Goal: Task Accomplishment & Management: Use online tool/utility

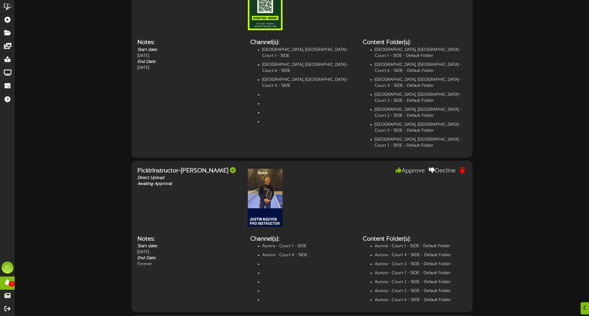
scroll to position [2231, 0]
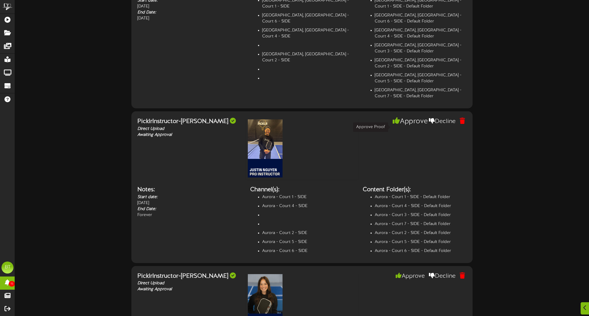
click at [403, 127] on button "Approve" at bounding box center [410, 121] width 38 height 10
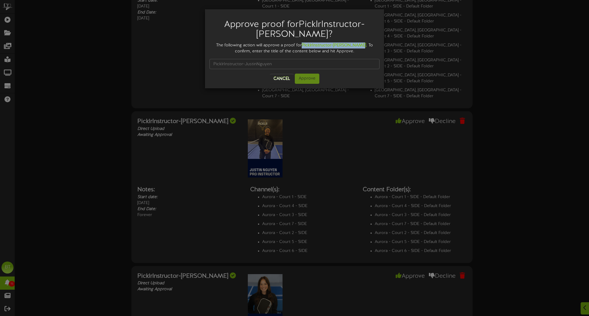
drag, startPoint x: 307, startPoint y: 46, endPoint x: 370, endPoint y: 47, distance: 63.5
click at [363, 45] on div "The following action will approve a proof for PicklrInstructor-[PERSON_NAME] . …" at bounding box center [295, 49] width 170 height 12
click at [358, 44] on strong "PicklrInstructor-[PERSON_NAME]" at bounding box center [334, 45] width 64 height 4
drag, startPoint x: 363, startPoint y: 44, endPoint x: 361, endPoint y: 53, distance: 9.4
click at [307, 46] on strong "PicklrInstructor-[PERSON_NAME]" at bounding box center [334, 45] width 64 height 4
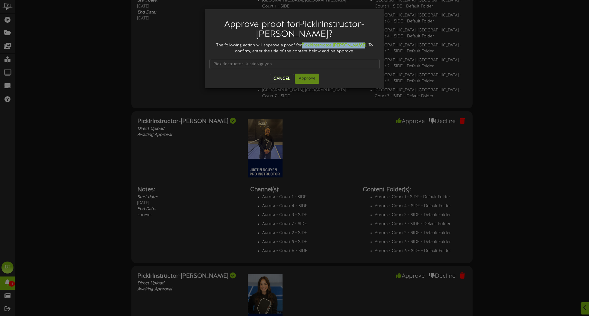
drag, startPoint x: 307, startPoint y: 46, endPoint x: 362, endPoint y: 43, distance: 55.8
click at [362, 43] on div "The following action will approve a proof for PicklrInstructor-[PERSON_NAME] . …" at bounding box center [295, 49] width 170 height 12
copy strong "PicklrInstructor-[PERSON_NAME]"
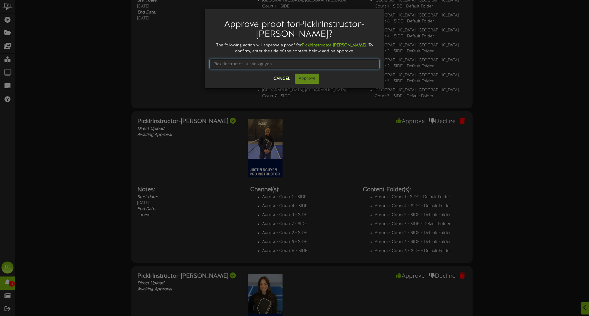
click at [281, 66] on input "text" at bounding box center [295, 64] width 170 height 10
paste input "PicklrInstructor-[PERSON_NAME]"
type input "PicklrInstructor-[PERSON_NAME]"
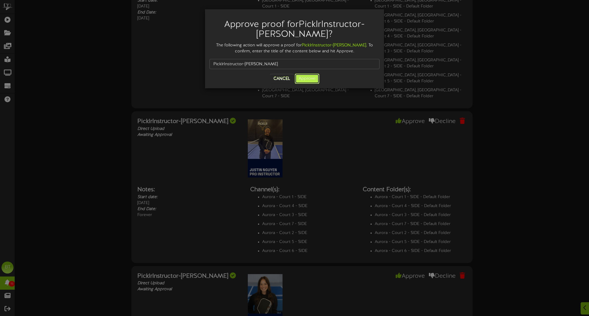
click at [305, 79] on button "Approve" at bounding box center [307, 79] width 25 height 10
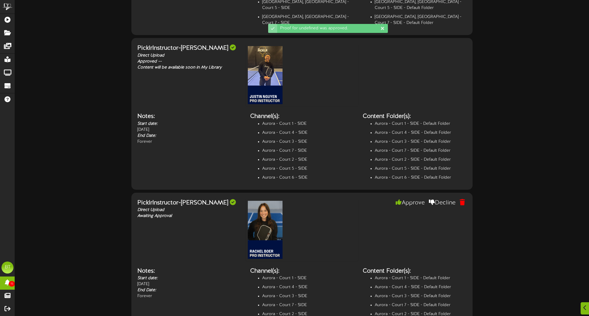
scroll to position [2278, 0]
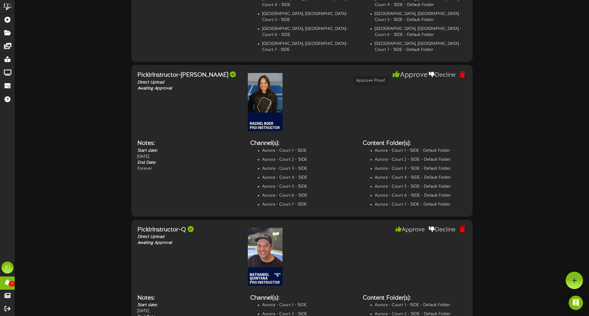
click at [401, 77] on button "Approve" at bounding box center [410, 75] width 38 height 10
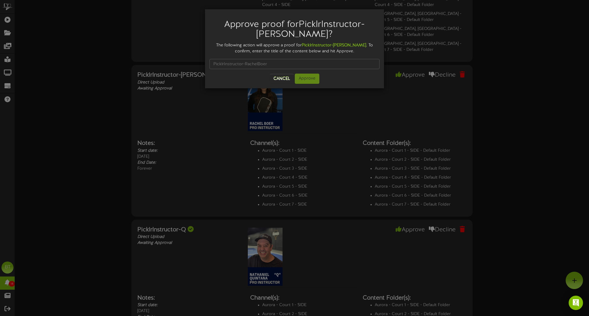
drag, startPoint x: 307, startPoint y: 44, endPoint x: 382, endPoint y: 53, distance: 75.3
click at [361, 44] on div "The following action will approve a proof for PicklrInstructor-[PERSON_NAME] . …" at bounding box center [295, 49] width 170 height 12
copy div "PicklrInstructor-[PERSON_NAME]"
click at [264, 64] on input "text" at bounding box center [295, 64] width 170 height 10
paste input "PicklrInstructor-[PERSON_NAME]"
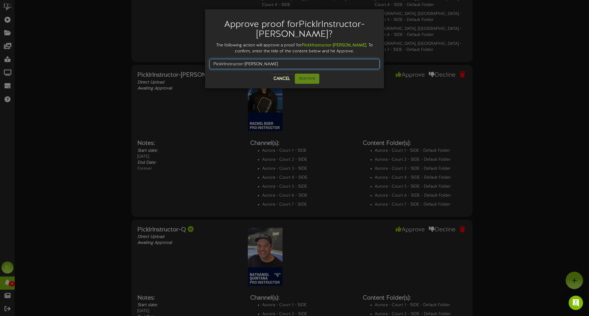
click at [273, 66] on input "PicklrInstructor-[PERSON_NAME]" at bounding box center [295, 64] width 170 height 10
click at [305, 63] on input "PicklrInstructor-[PERSON_NAME]" at bounding box center [295, 64] width 170 height 10
drag, startPoint x: 213, startPoint y: 62, endPoint x: 220, endPoint y: 61, distance: 7.0
click at [214, 62] on input "PicklrInstructor-[PERSON_NAME]" at bounding box center [295, 64] width 170 height 10
click at [277, 63] on input "PicklrInstructor-[PERSON_NAME]" at bounding box center [295, 64] width 170 height 10
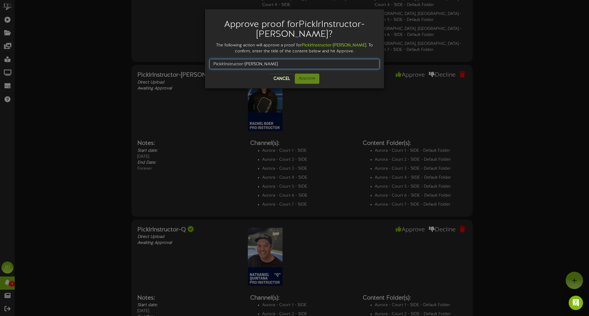
click at [286, 68] on input "PicklrInstructor-[PERSON_NAME]" at bounding box center [295, 64] width 170 height 10
type input "PicklrInstructor-[PERSON_NAME]"
click at [314, 79] on button "Approve" at bounding box center [307, 79] width 25 height 10
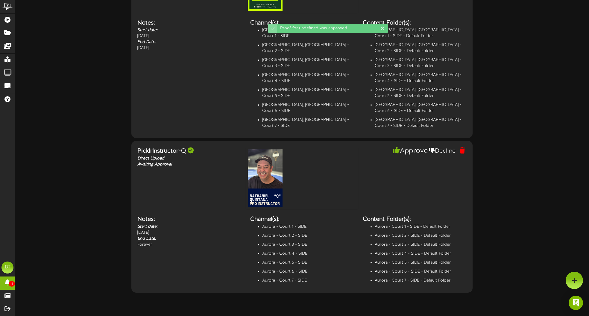
click at [410, 169] on div "PicklrInstructor-Q Direct Upload Awaiting Approval Approve" at bounding box center [302, 181] width 338 height 68
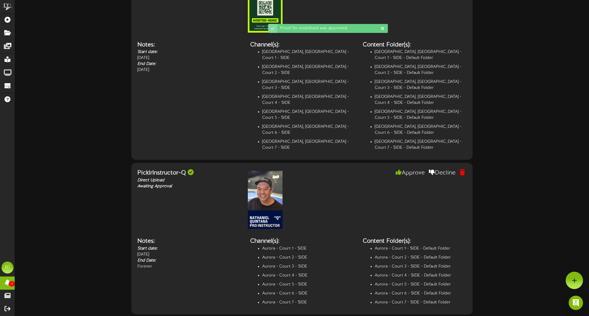
click at [409, 157] on div "Honcho Direct Upload Awaiting Approval" at bounding box center [301, 63] width 341 height 194
click at [405, 172] on button "Approve" at bounding box center [410, 173] width 38 height 10
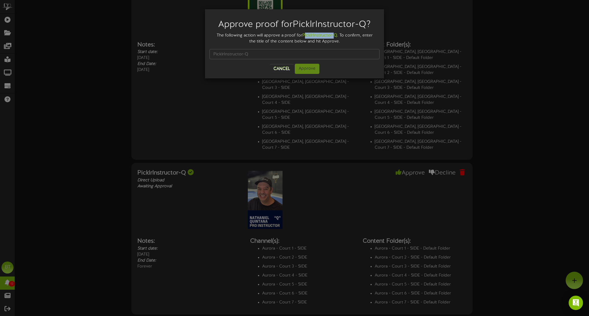
drag, startPoint x: 305, startPoint y: 34, endPoint x: 335, endPoint y: 35, distance: 30.0
click at [334, 35] on strong "PicklrInstructor-Q" at bounding box center [319, 35] width 35 height 4
drag, startPoint x: 337, startPoint y: 35, endPoint x: 303, endPoint y: 38, distance: 34.5
click at [303, 38] on div "The following action will approve a proof for PicklrInstructor-Q . To confirm, …" at bounding box center [295, 39] width 170 height 12
copy strong "PicklrInstructor-Q"
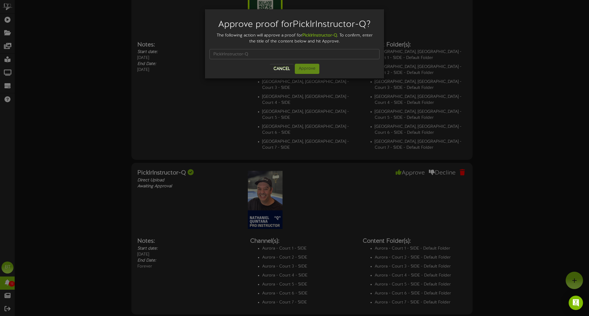
click at [289, 59] on div at bounding box center [295, 54] width 170 height 19
click at [288, 57] on input "text" at bounding box center [295, 54] width 170 height 10
paste input "PicklrInstructor-Q"
type input "PicklrInstructor-Q"
click at [303, 69] on button "Approve" at bounding box center [307, 69] width 25 height 10
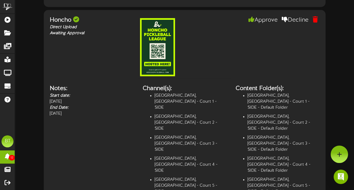
scroll to position [2247, 0]
